Goal: Information Seeking & Learning: Check status

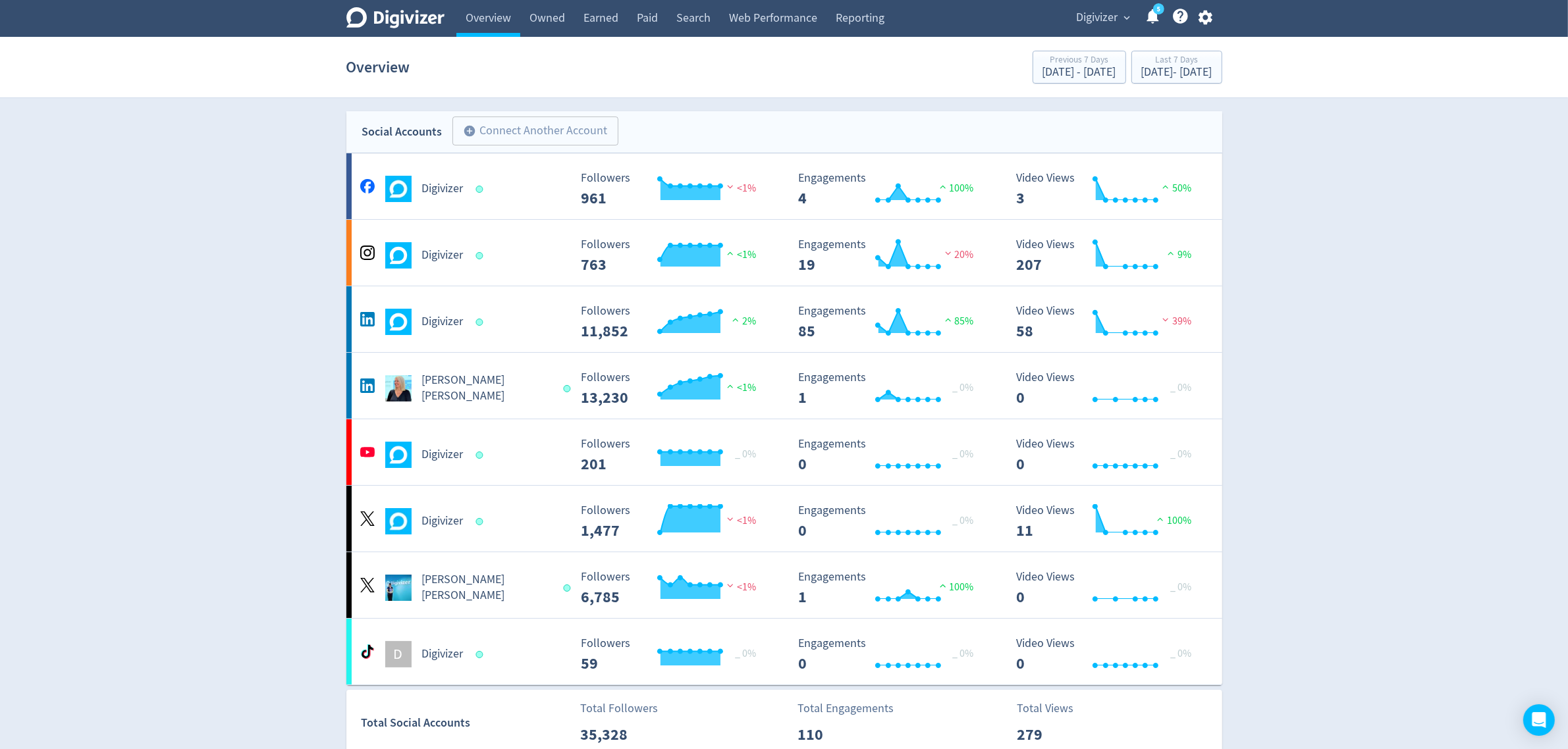
click at [1108, 15] on span "Digivizer" at bounding box center [1098, 17] width 41 height 21
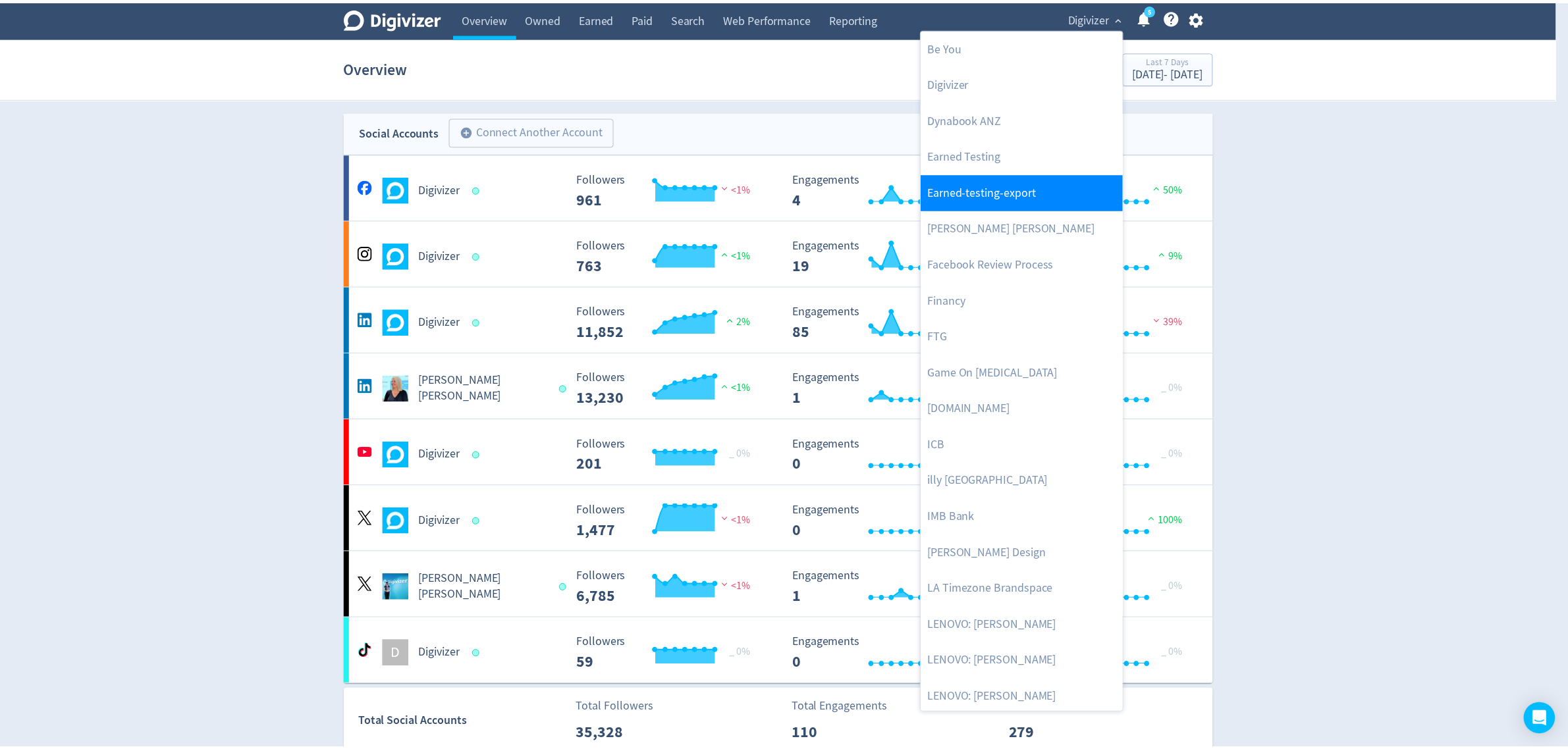
scroll to position [494, 0]
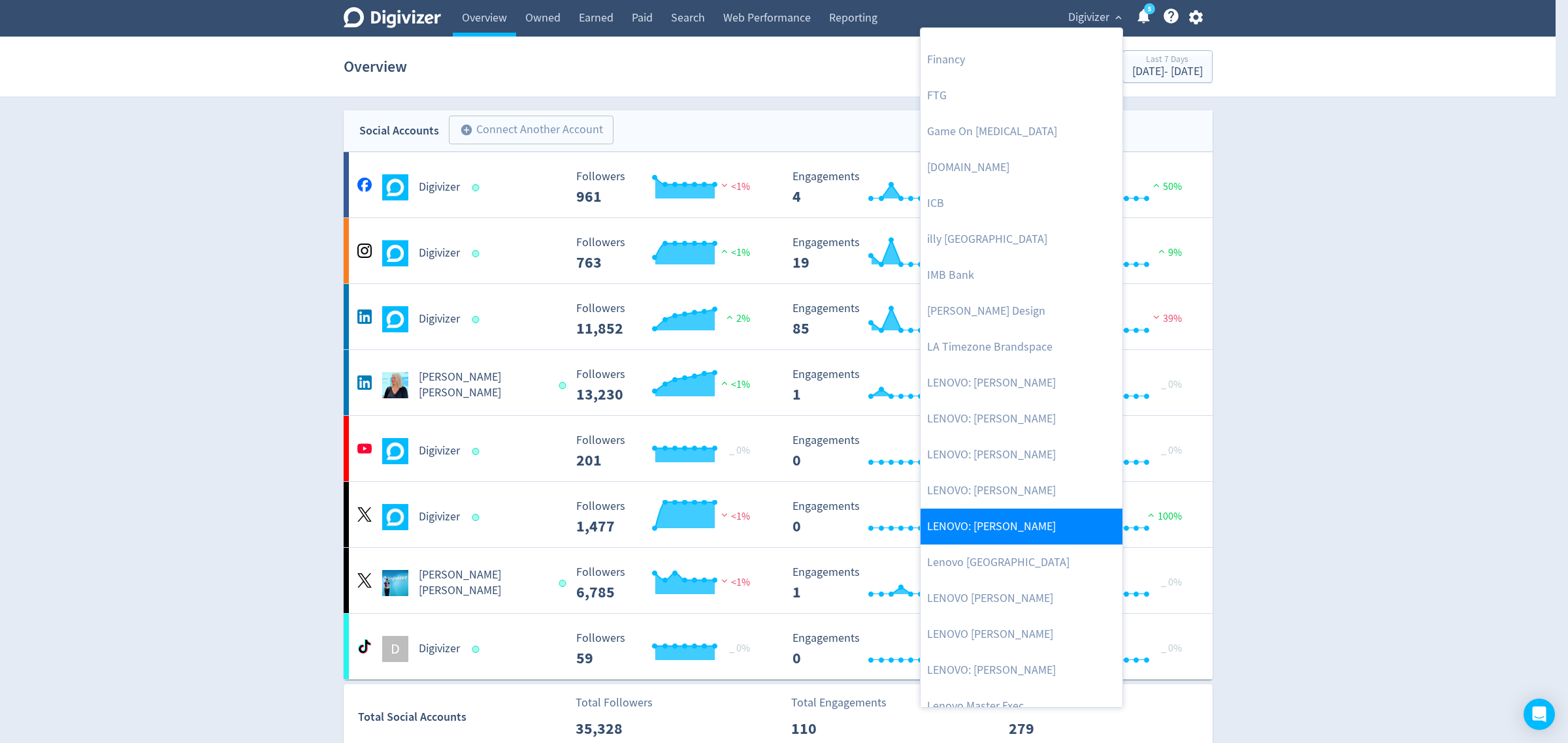
click at [1003, 531] on link "LENOVO: [PERSON_NAME]" at bounding box center [1021, 527] width 202 height 36
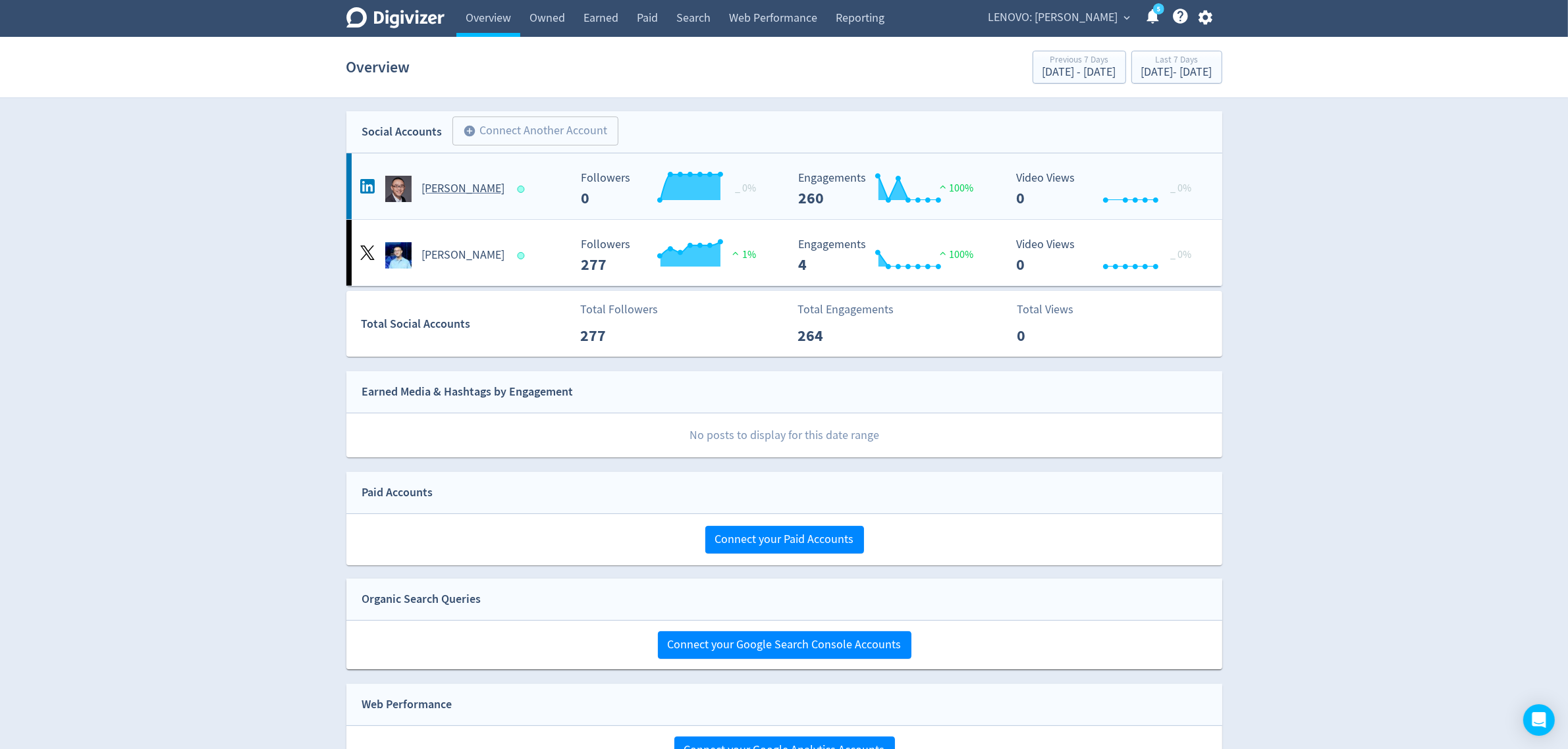
click at [513, 213] on Hai-platform2 "[PERSON_NAME] Created with Highcharts 10.3.3 _ 0% Followers 0 Created with High…" at bounding box center [784, 186] width 876 height 66
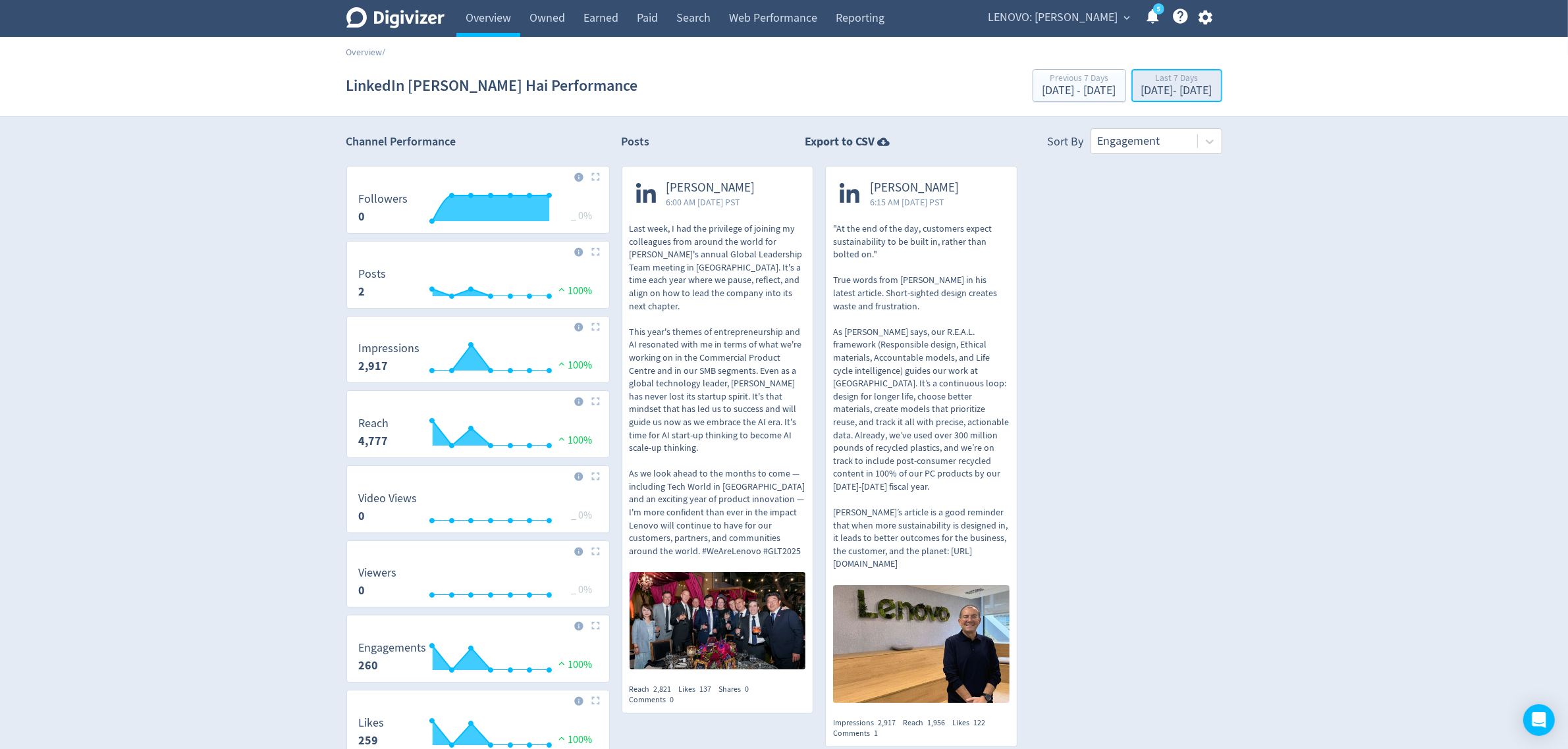
click at [1142, 90] on div "[DATE] - [DATE]" at bounding box center [1177, 91] width 71 height 12
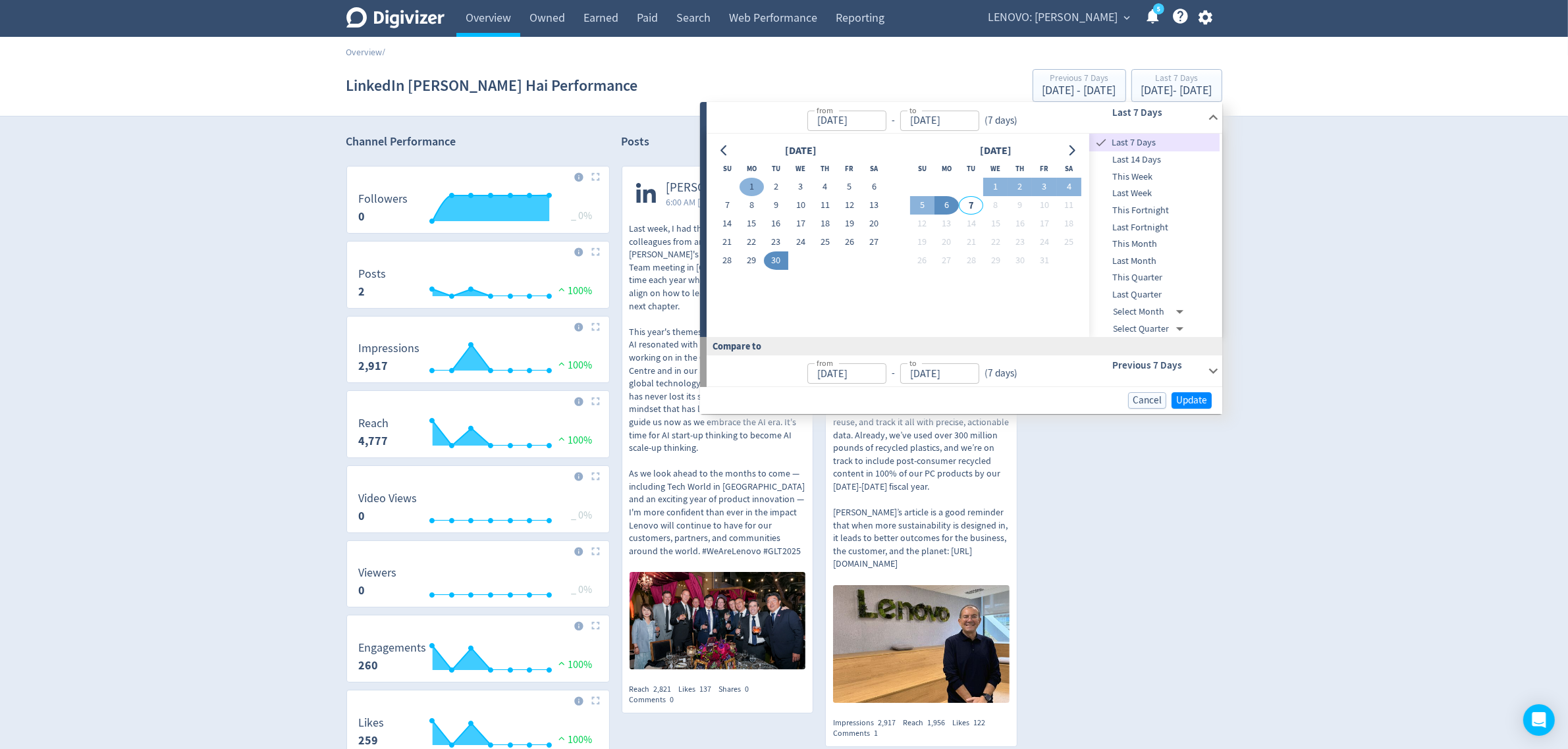
click at [749, 191] on button "1" at bounding box center [751, 187] width 25 height 19
type input "[DATE]"
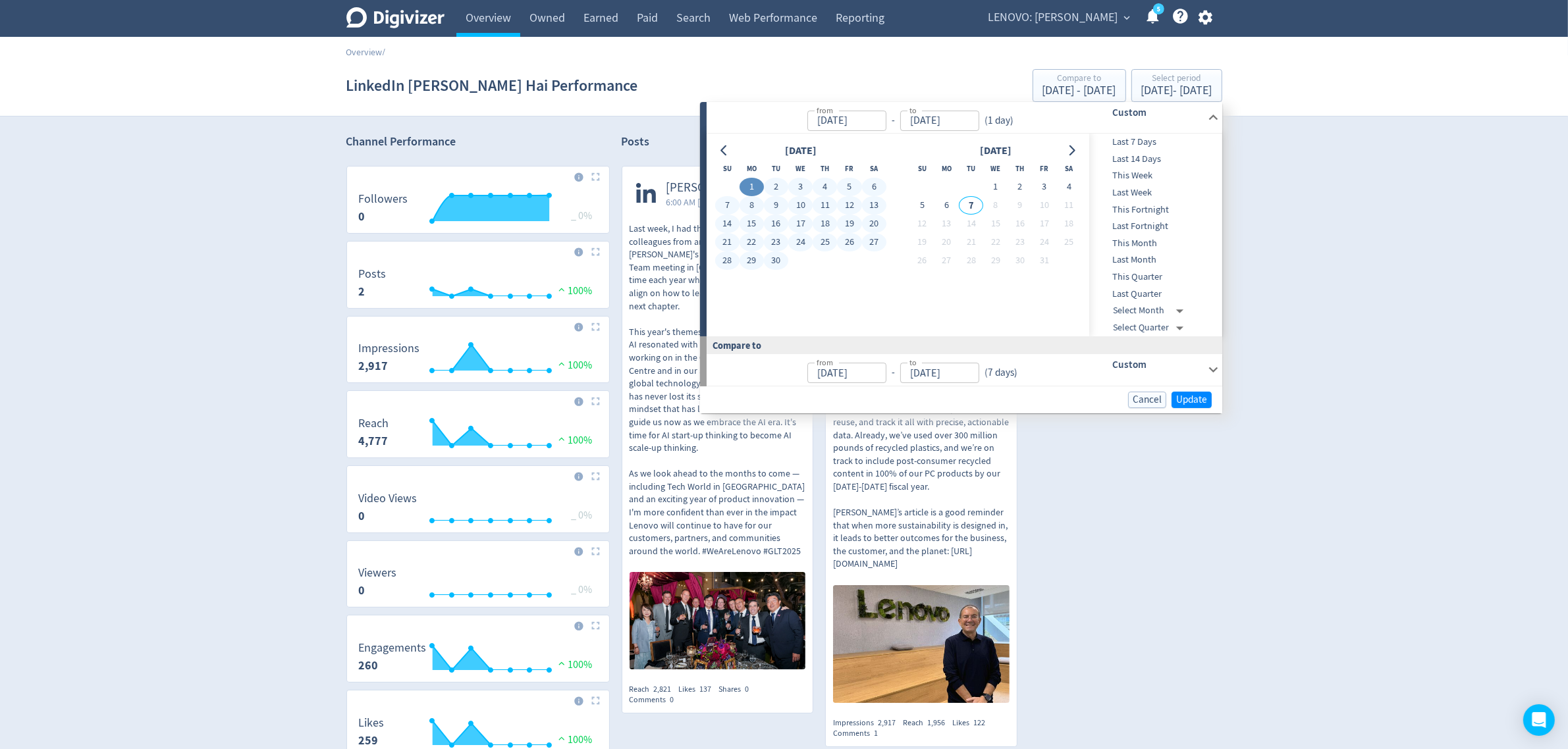
click at [778, 260] on button "30" at bounding box center [776, 260] width 25 height 19
type input "[DATE]"
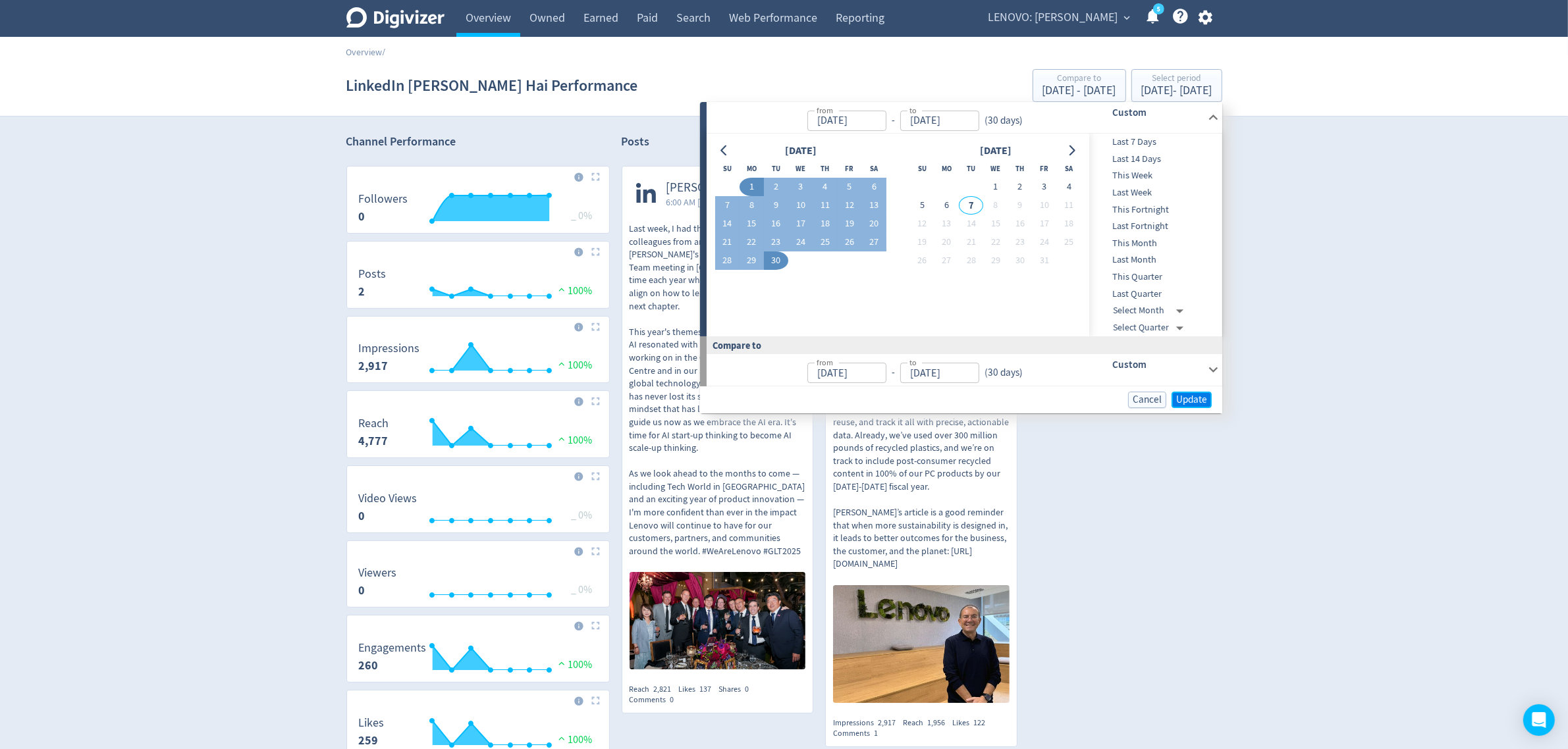
click at [1187, 398] on span "Update" at bounding box center [1192, 400] width 31 height 10
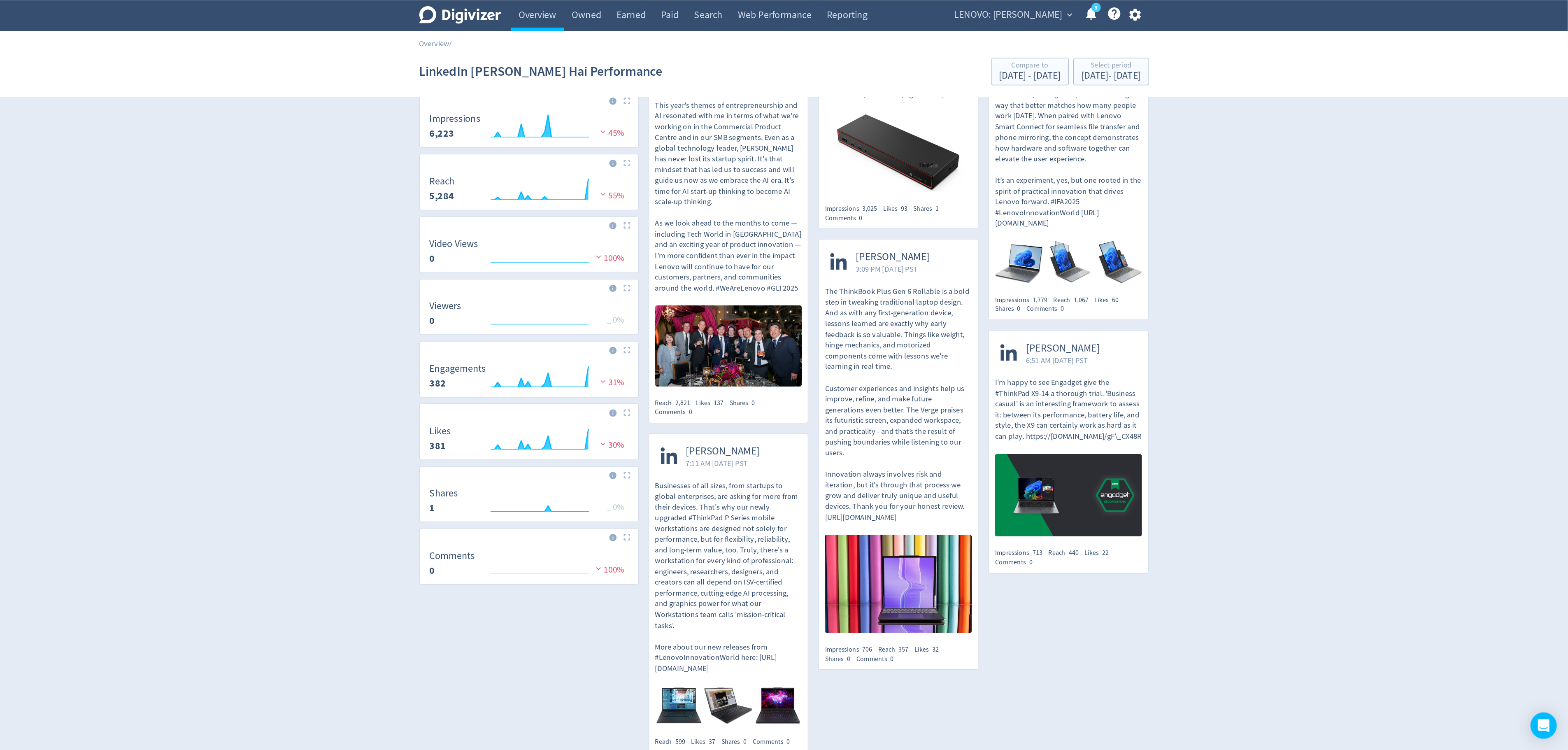
scroll to position [6, 0]
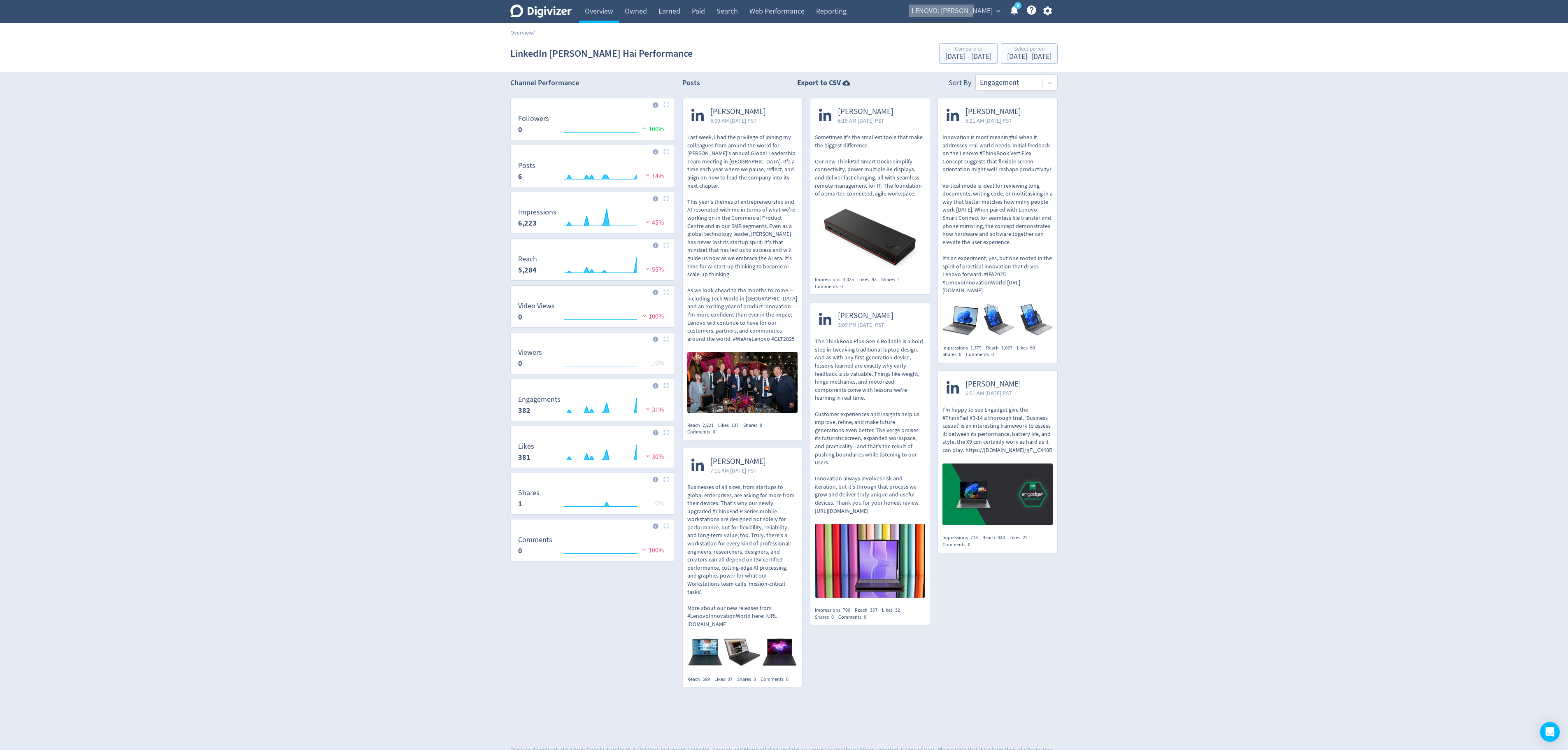
click at [972, 8] on span "LENOVO: [PERSON_NAME]" at bounding box center [952, 10] width 81 height 13
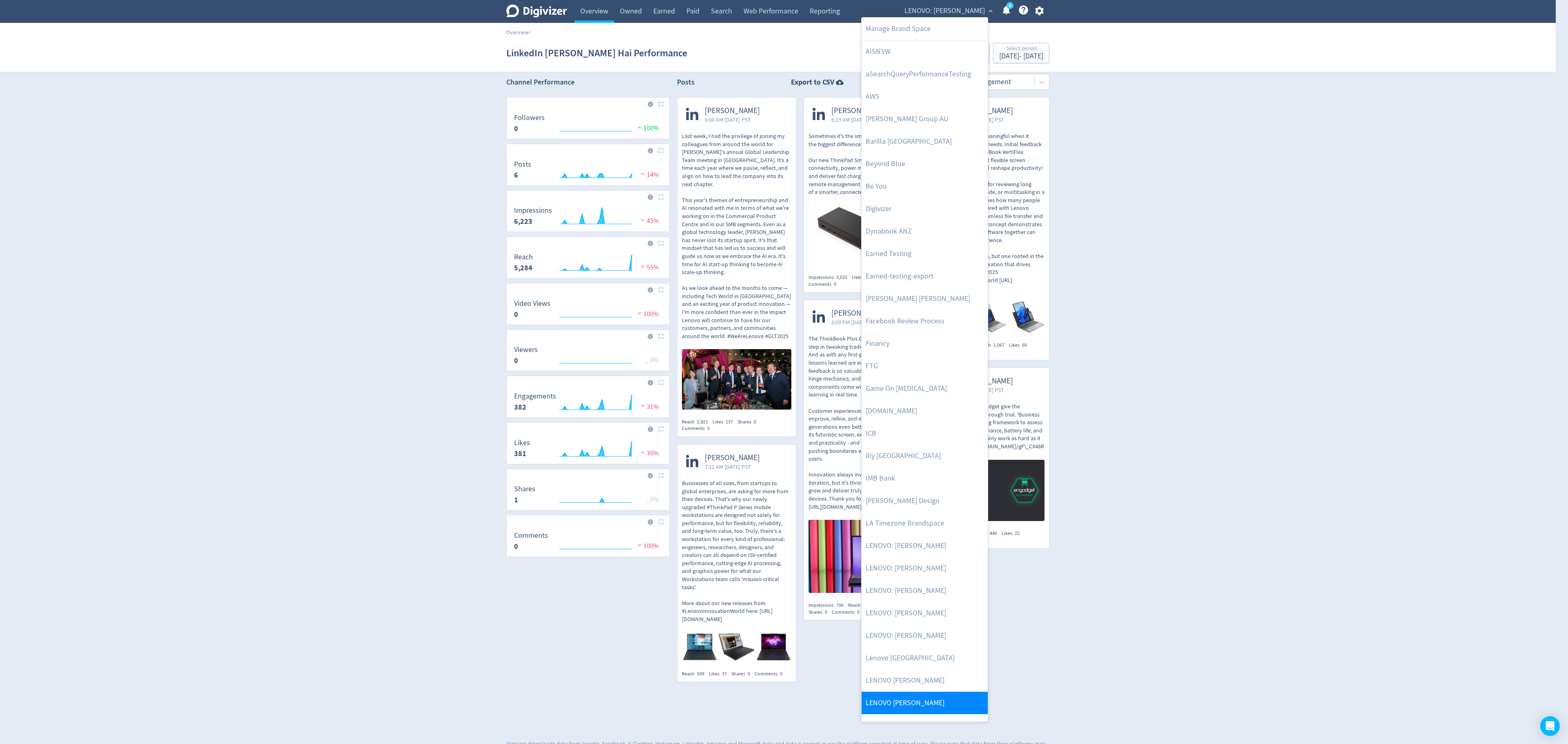
click at [911, 465] on link "LENOVO [PERSON_NAME]" at bounding box center [924, 703] width 126 height 23
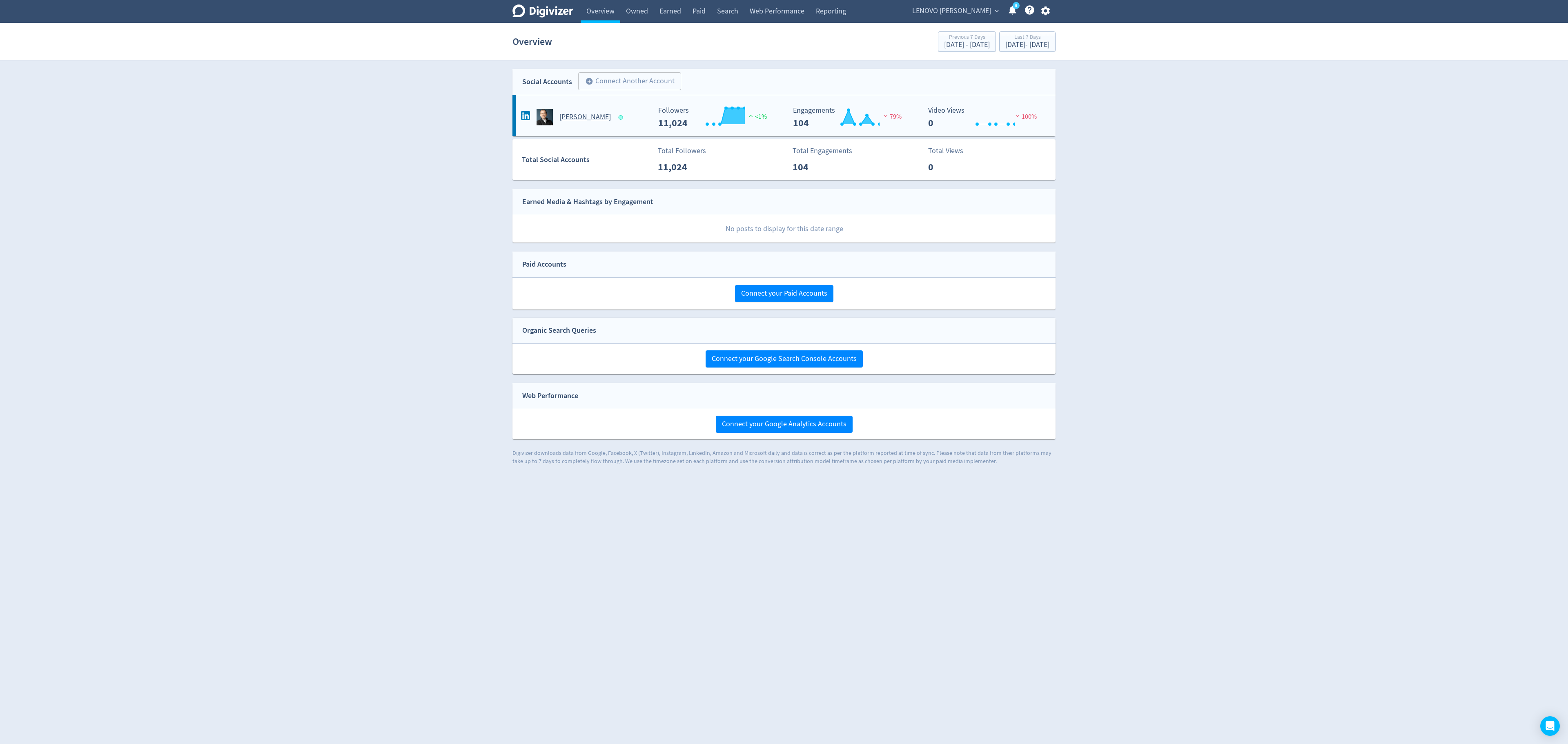
click at [620, 108] on div "[PERSON_NAME]" at bounding box center [583, 114] width 135 height 23
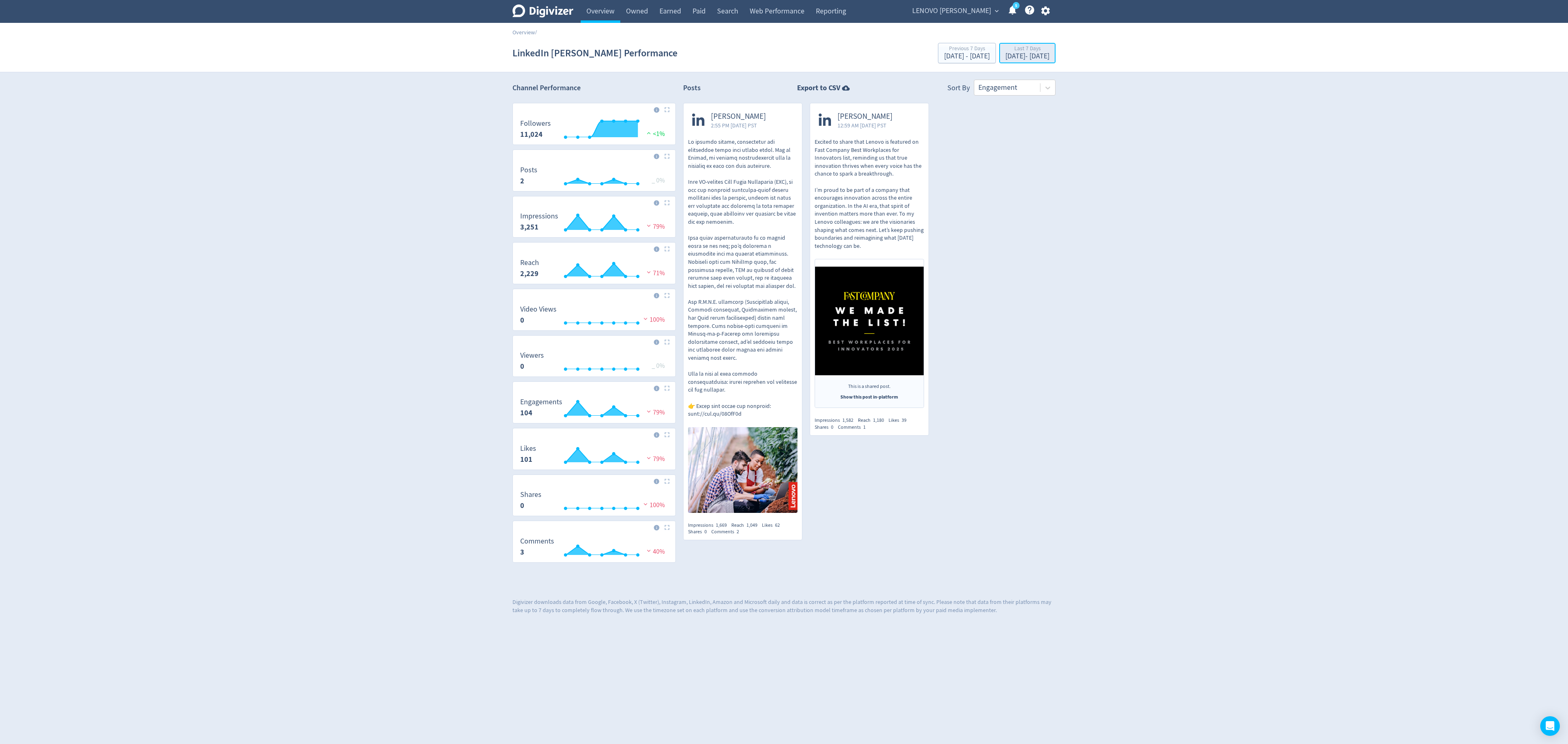
click at [972, 55] on div "[DATE] - [DATE]" at bounding box center [1027, 57] width 44 height 7
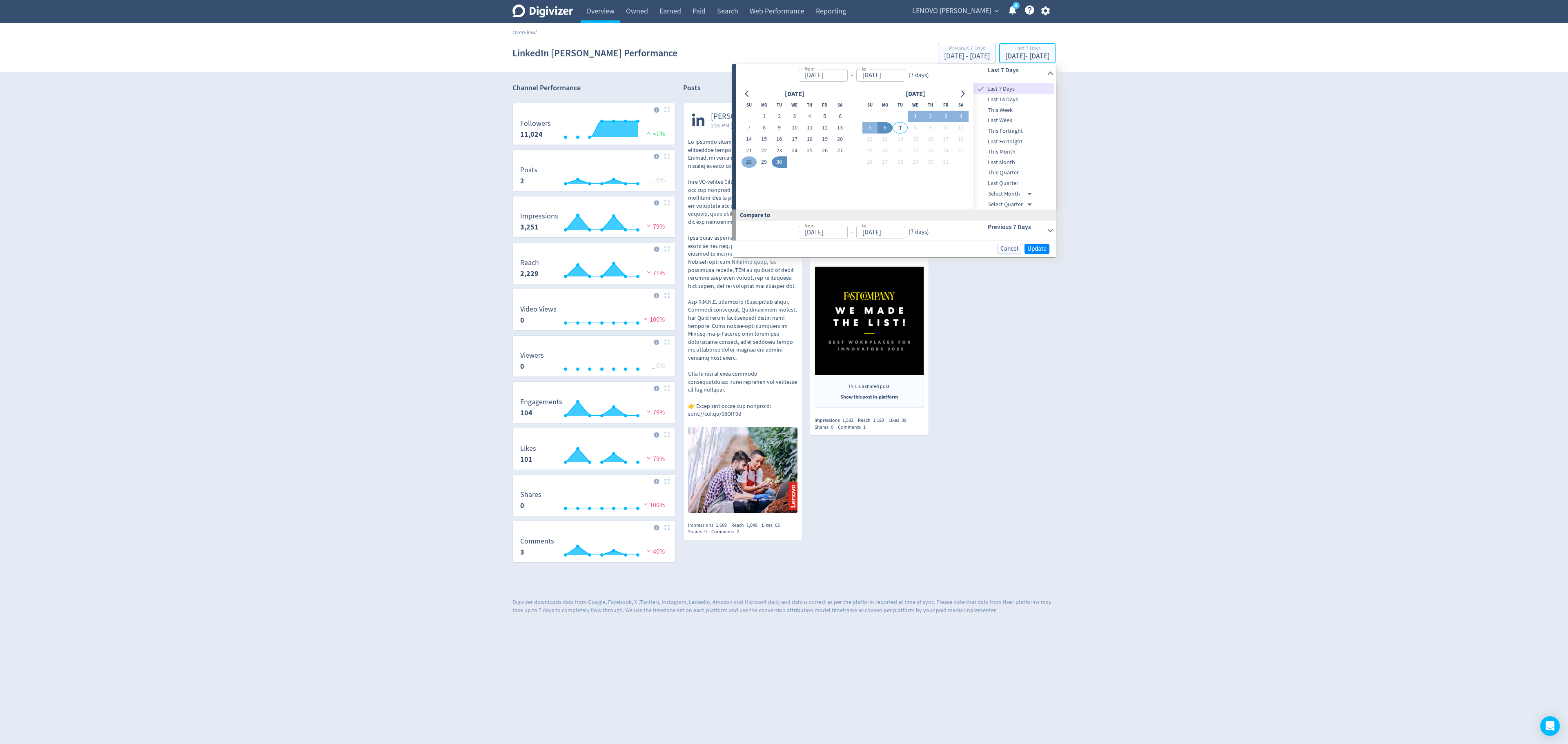
type input "[DATE]"
click at [765, 115] on button "1" at bounding box center [764, 116] width 15 height 12
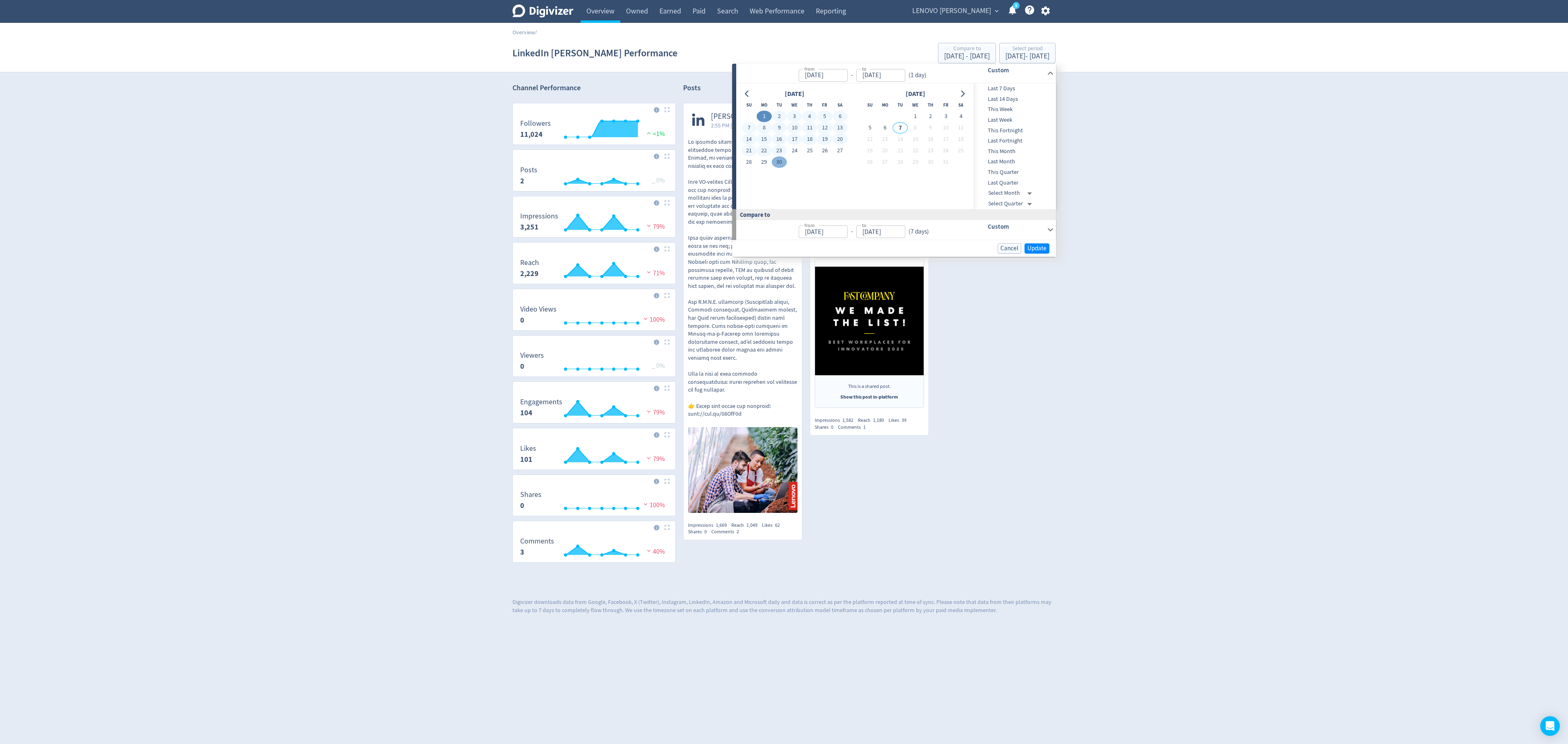
type input "[DATE]"
click at [782, 164] on button "30" at bounding box center [779, 162] width 15 height 12
type input "[DATE]"
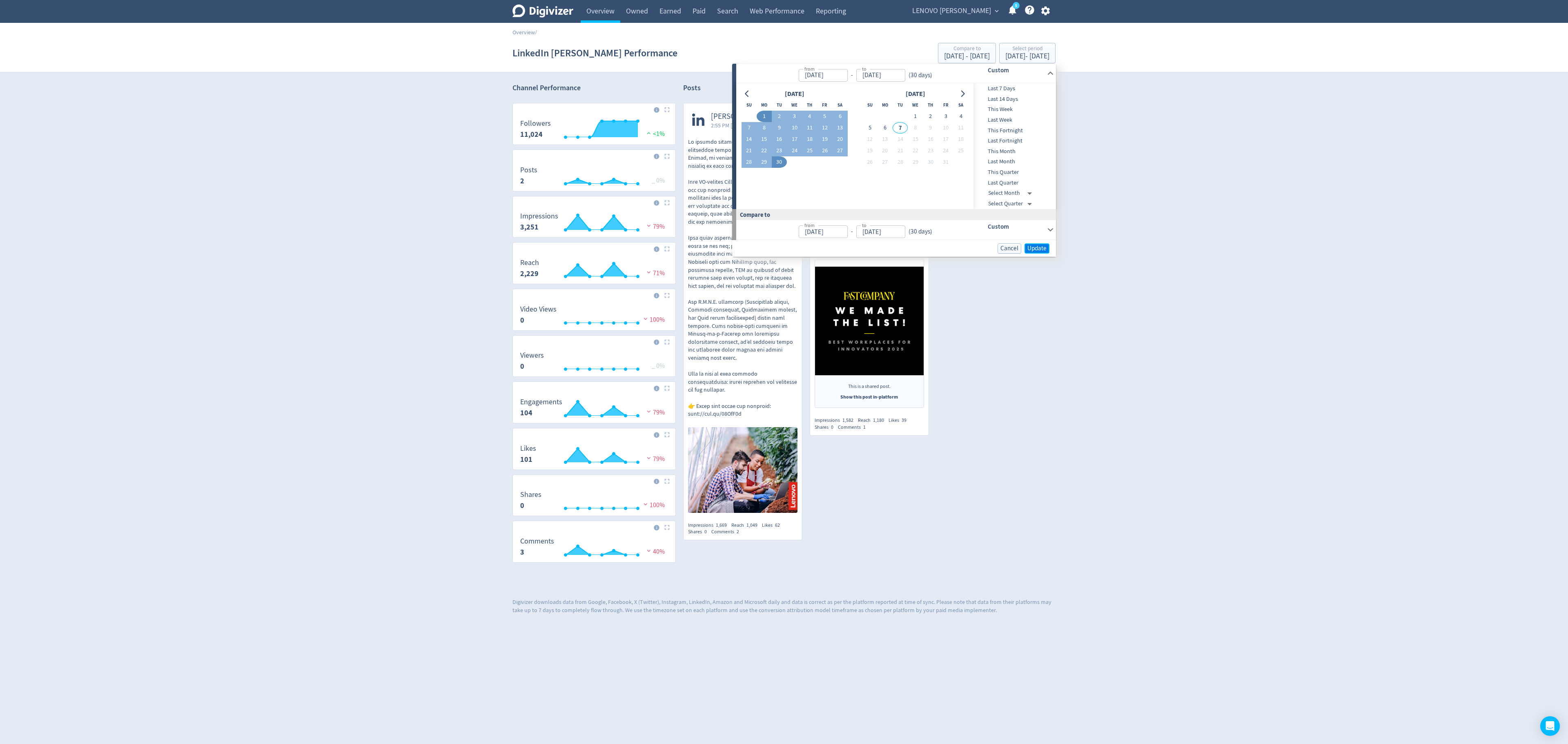
click at [972, 248] on span "Update" at bounding box center [1037, 248] width 19 height 6
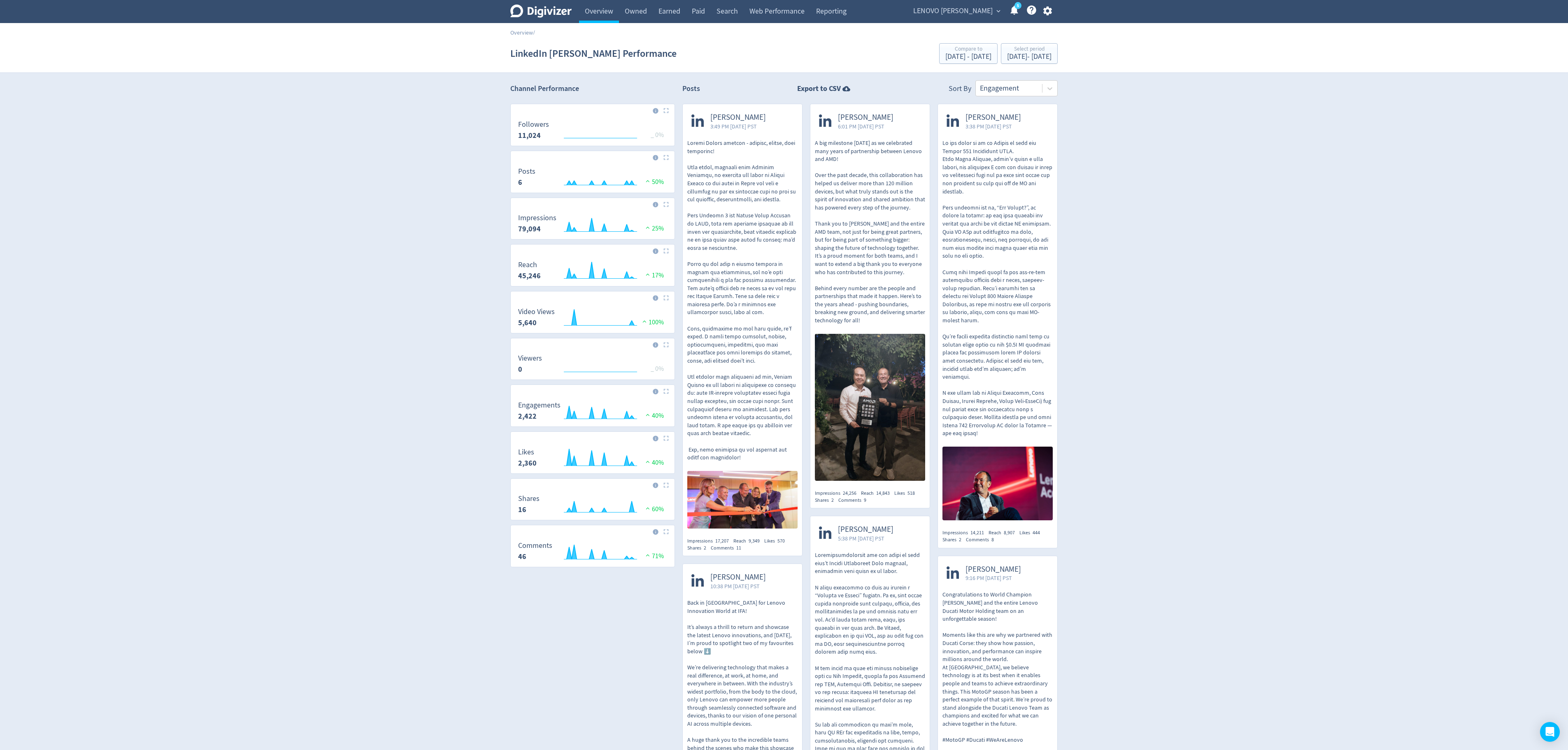
click at [975, 7] on span "LENOVO [PERSON_NAME]" at bounding box center [953, 10] width 79 height 13
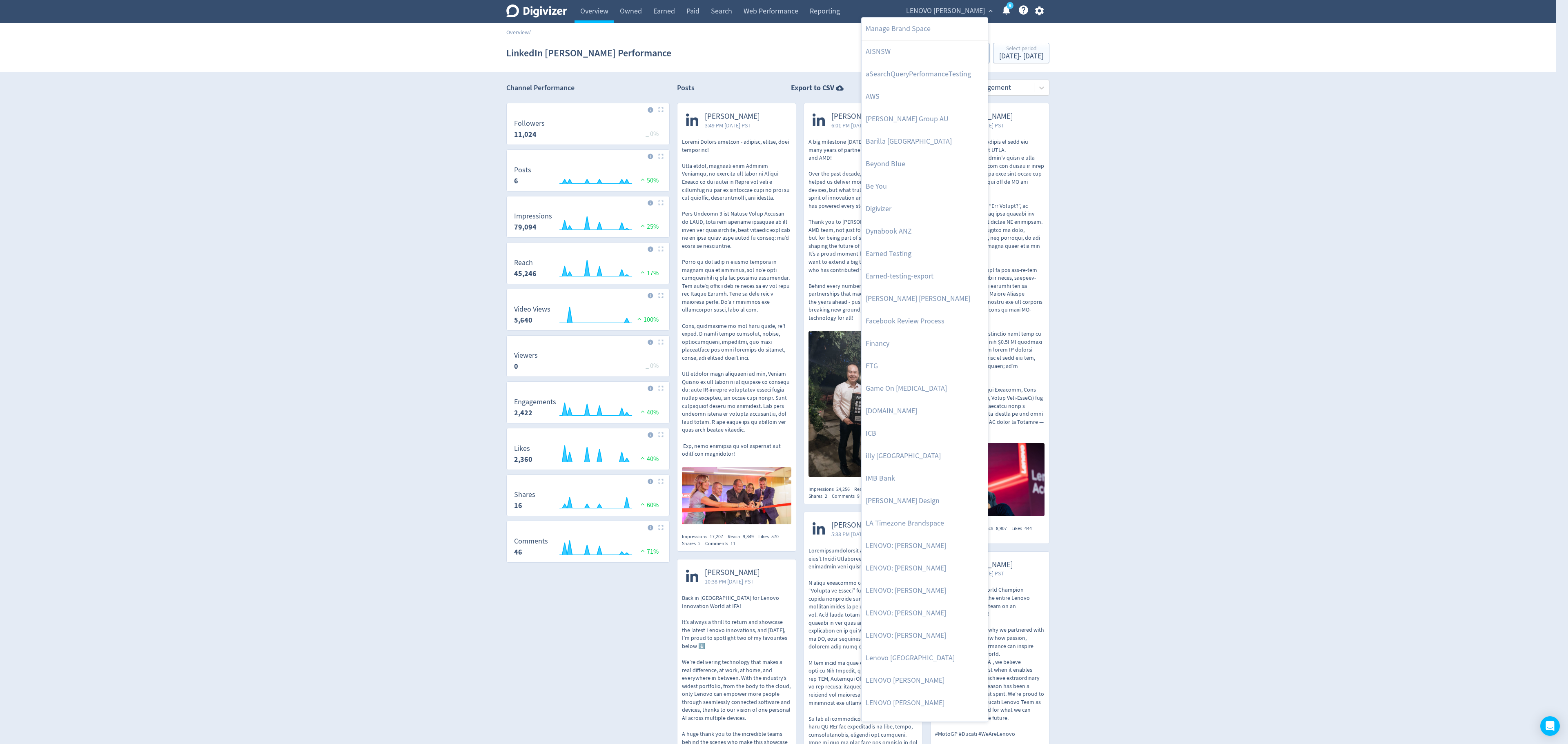
click at [972, 12] on div at bounding box center [784, 372] width 1568 height 744
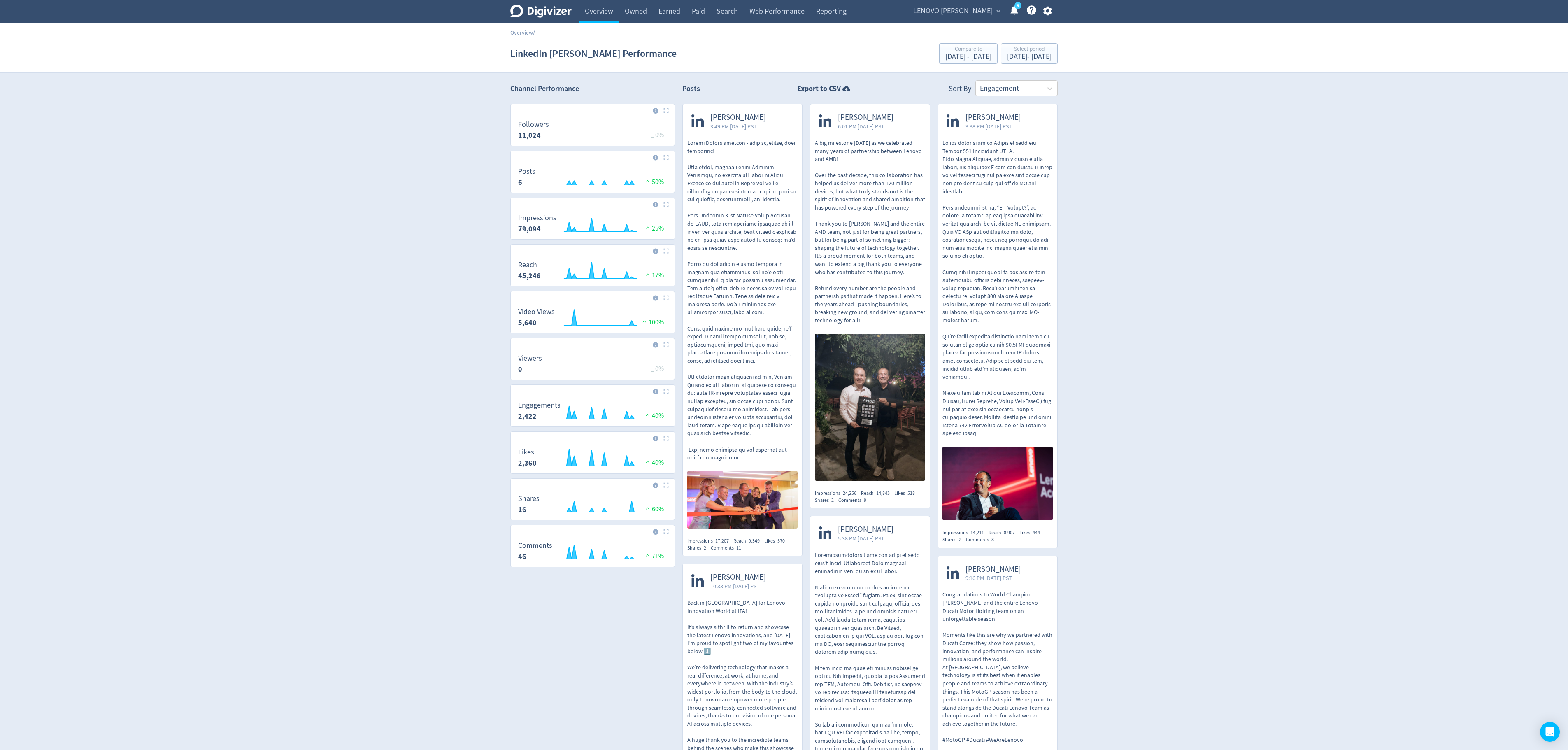
click at [980, 12] on icon "button" at bounding box center [1048, 11] width 11 height 11
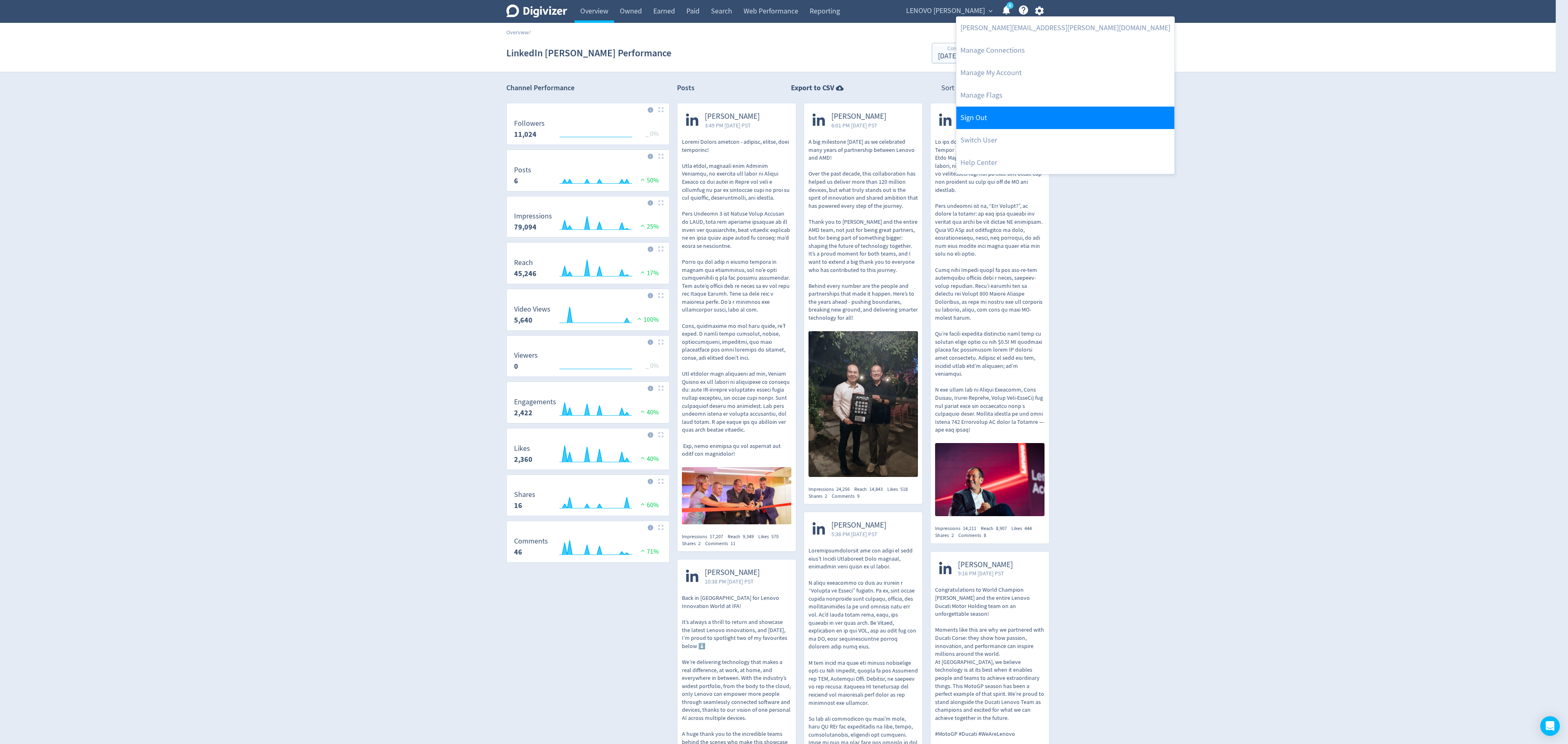
click at [972, 116] on link "Sign Out" at bounding box center [1065, 118] width 218 height 23
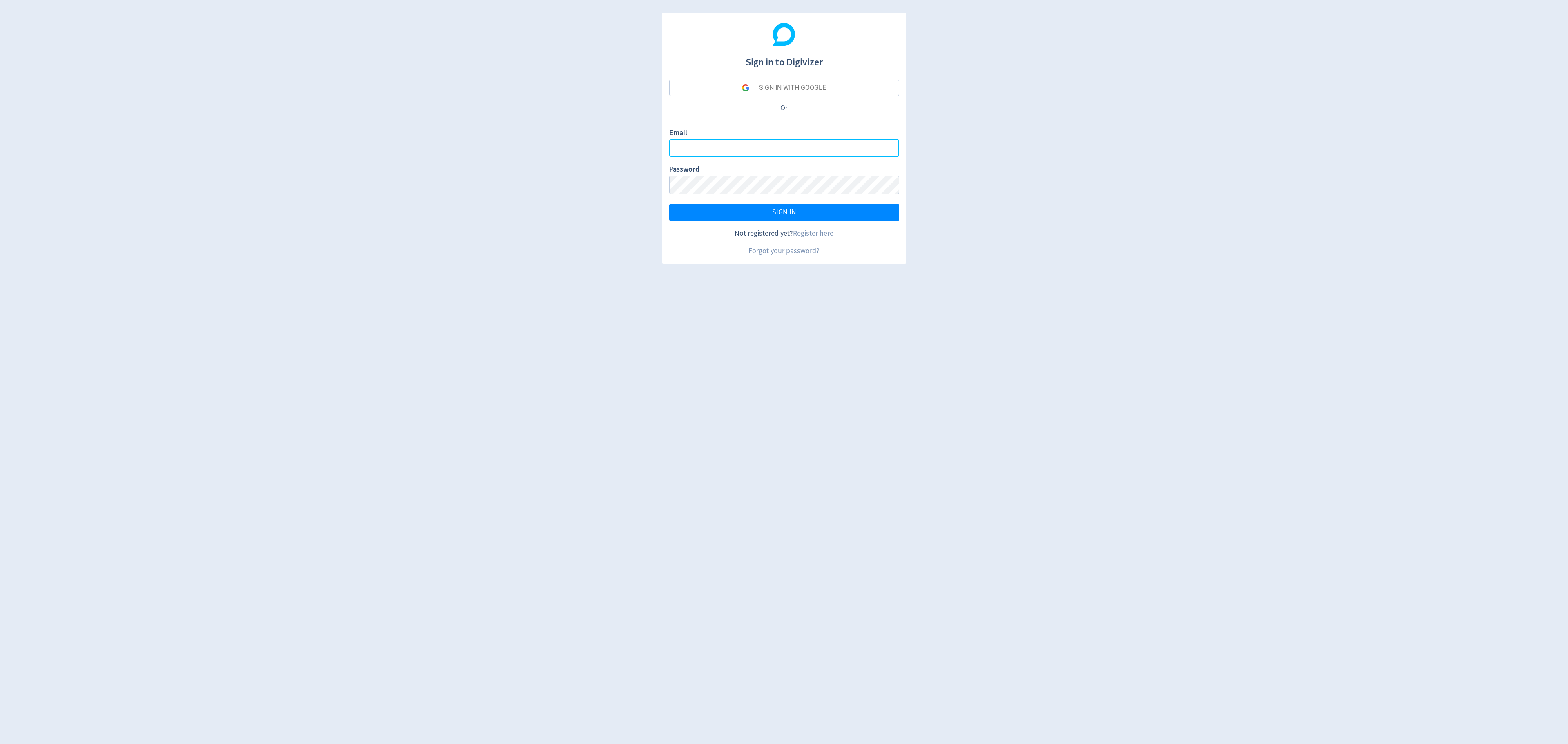
type input "[EMAIL_ADDRESS][PERSON_NAME][DOMAIN_NAME]"
click at [772, 216] on span "SIGN IN" at bounding box center [785, 212] width 24 height 7
